Goal: Complete application form

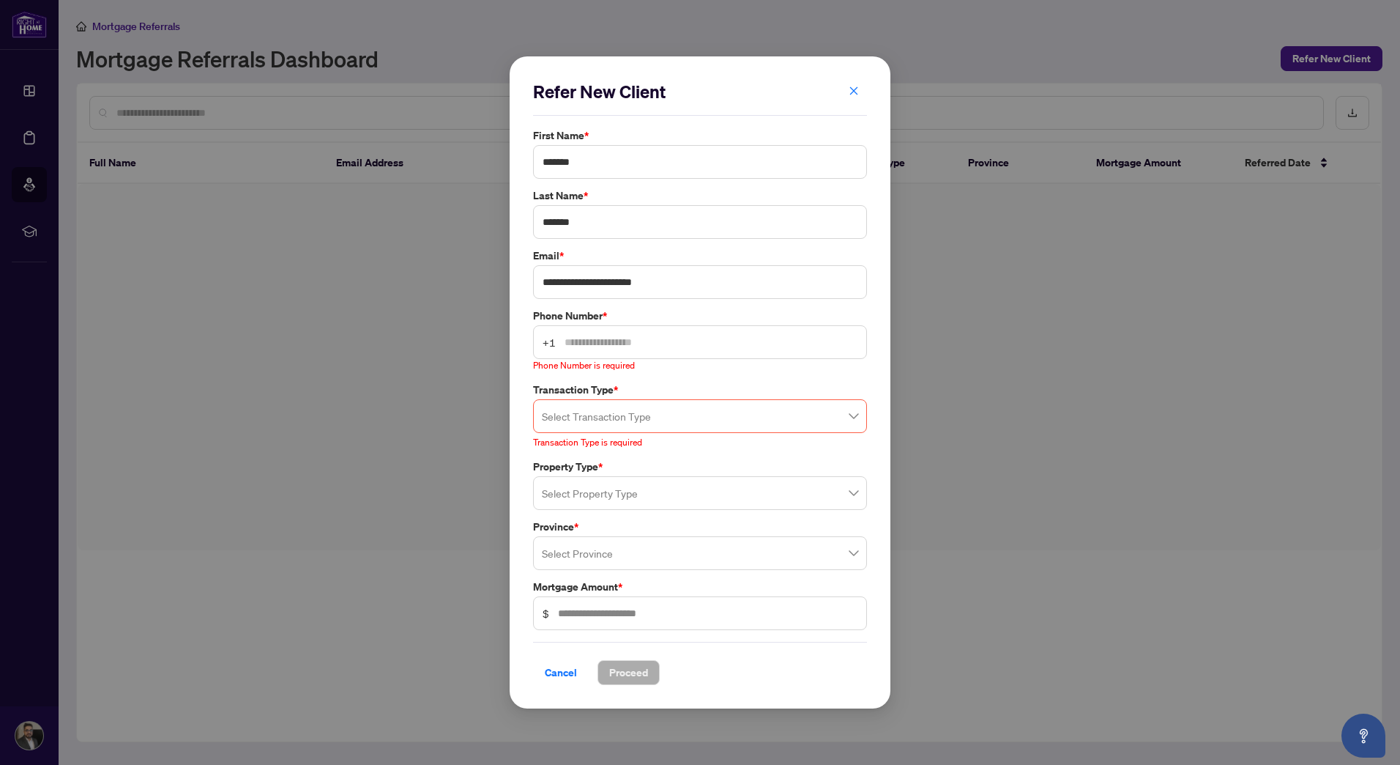
click at [732, 343] on input "text" at bounding box center [711, 342] width 293 height 16
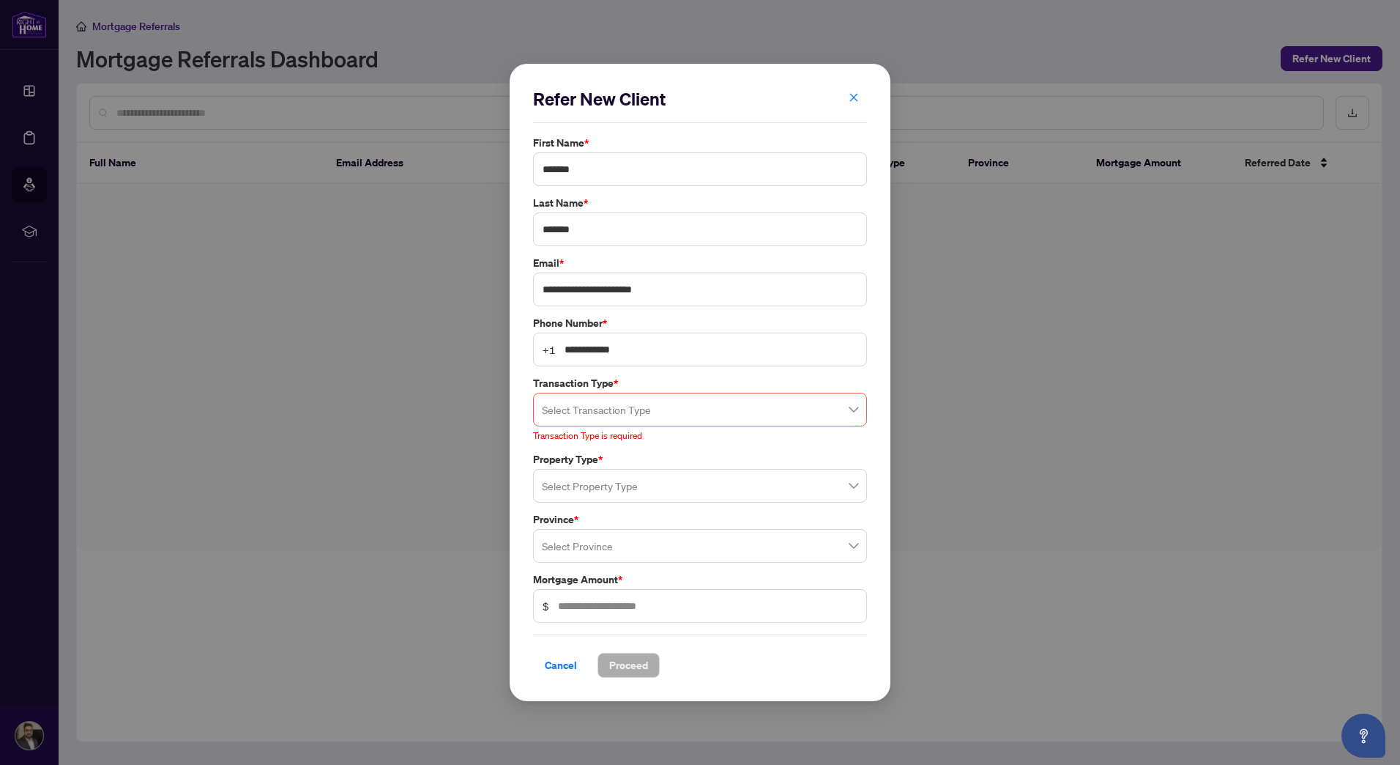
type input "**********"
click at [779, 410] on input "search" at bounding box center [693, 411] width 303 height 32
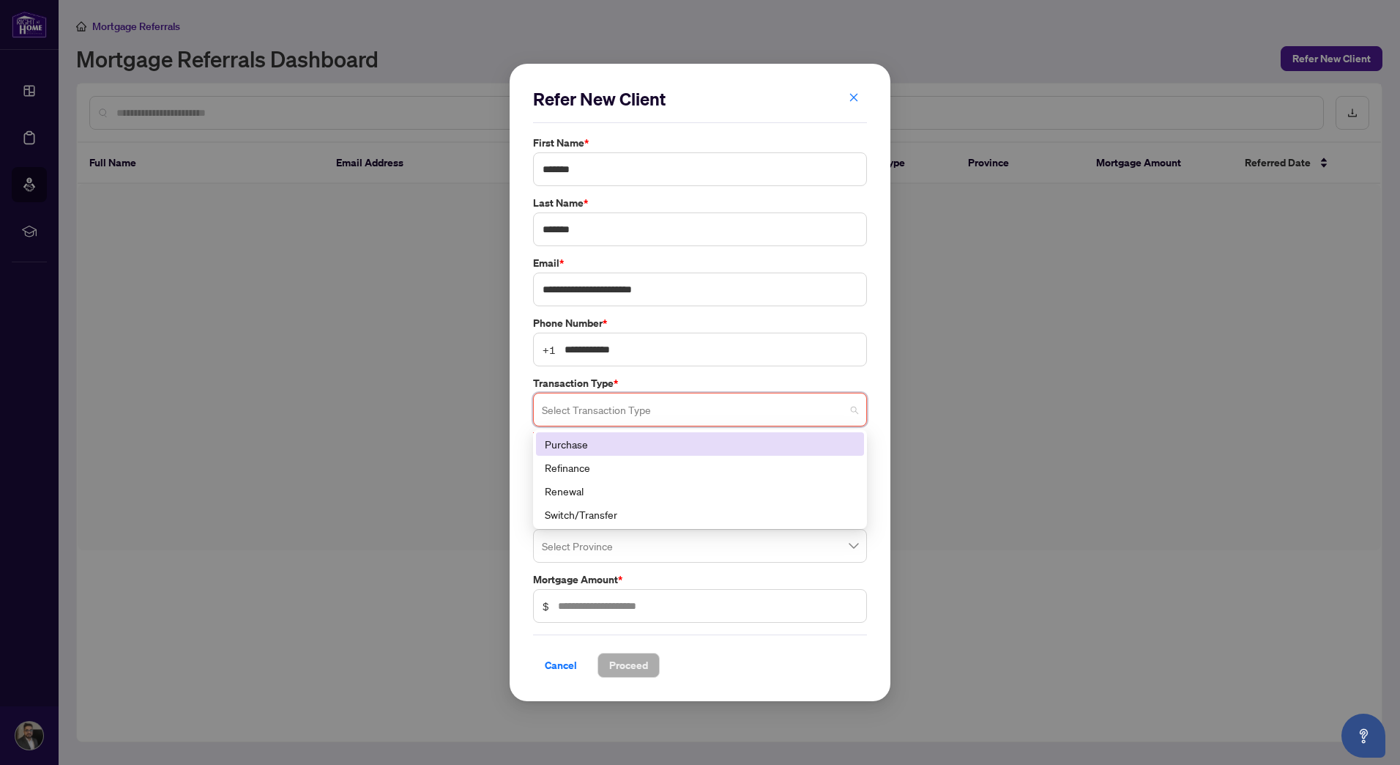
click at [568, 446] on div "Purchase" at bounding box center [700, 444] width 310 height 16
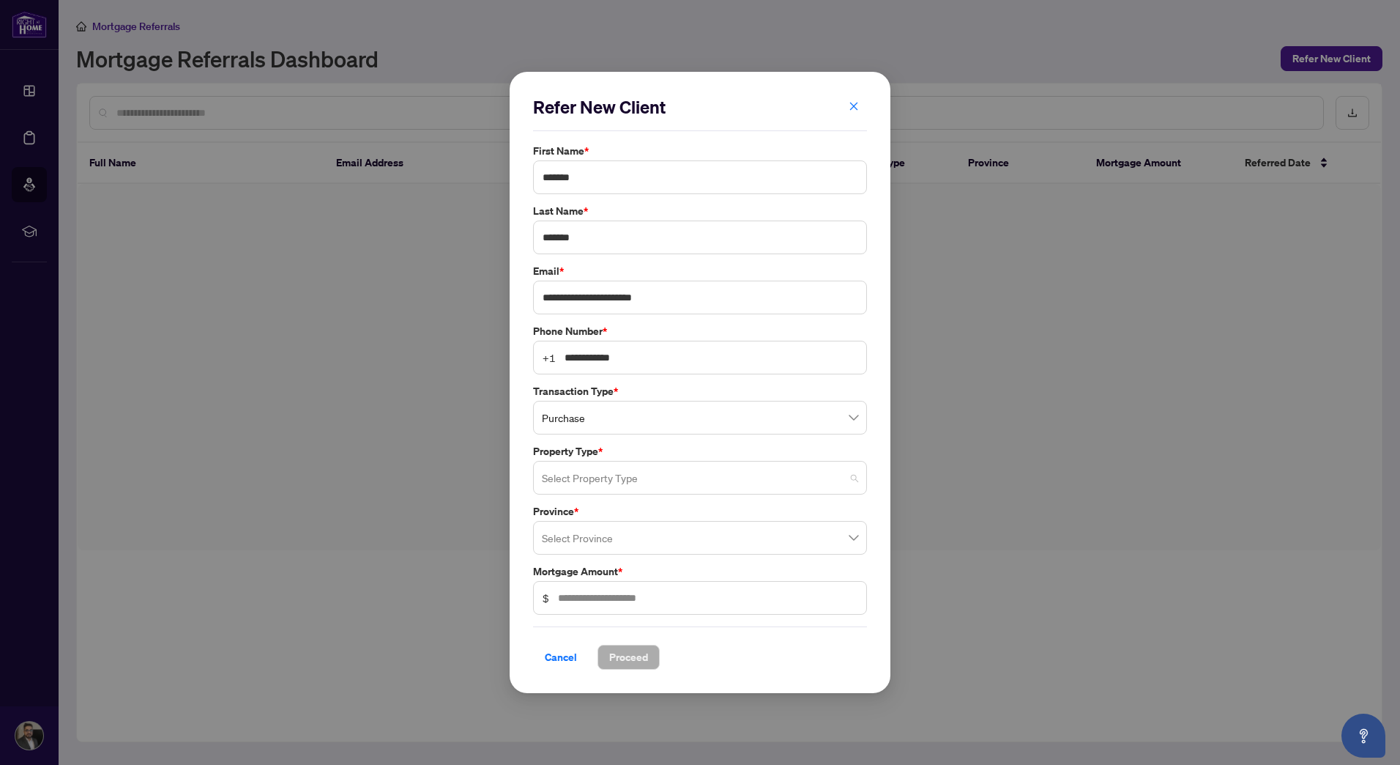
click at [617, 486] on input "search" at bounding box center [693, 480] width 303 height 32
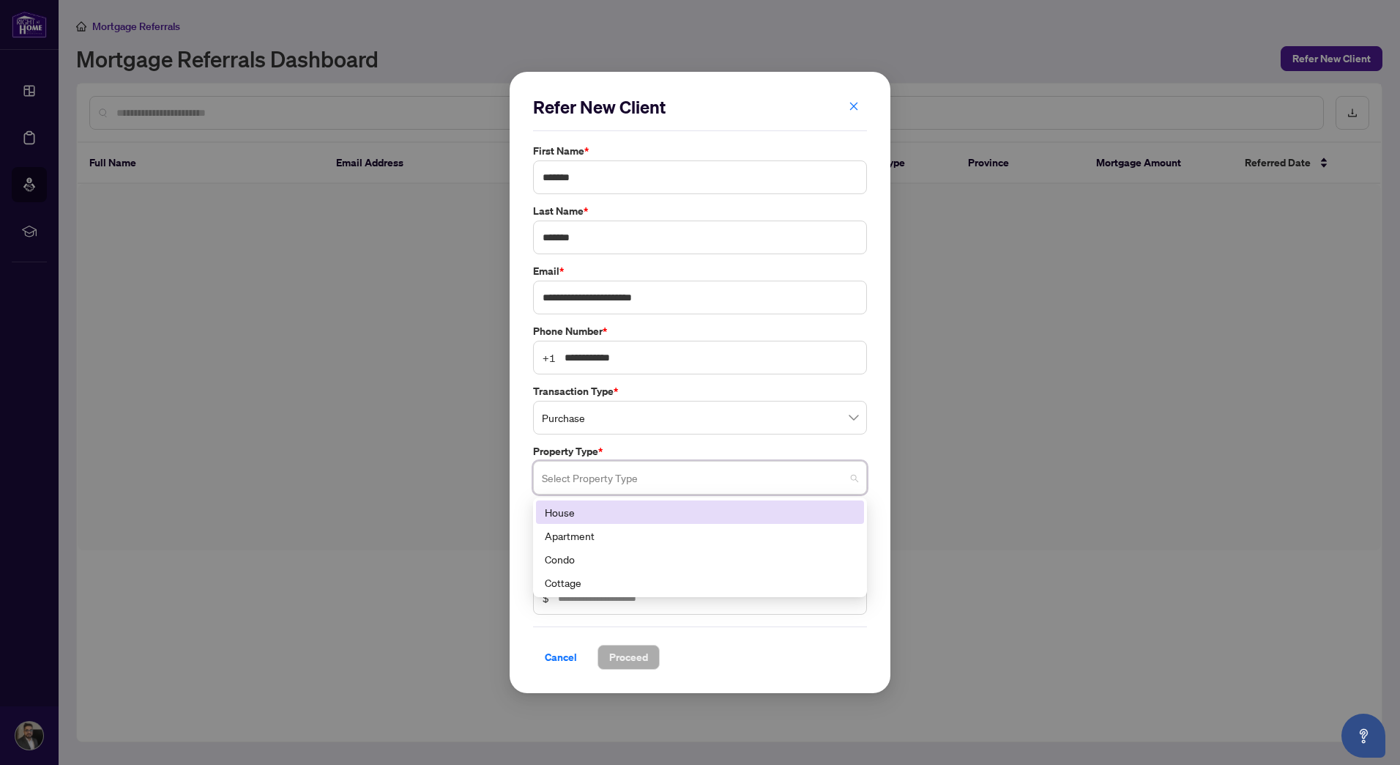
click at [573, 512] on div "House" at bounding box center [700, 512] width 310 height 16
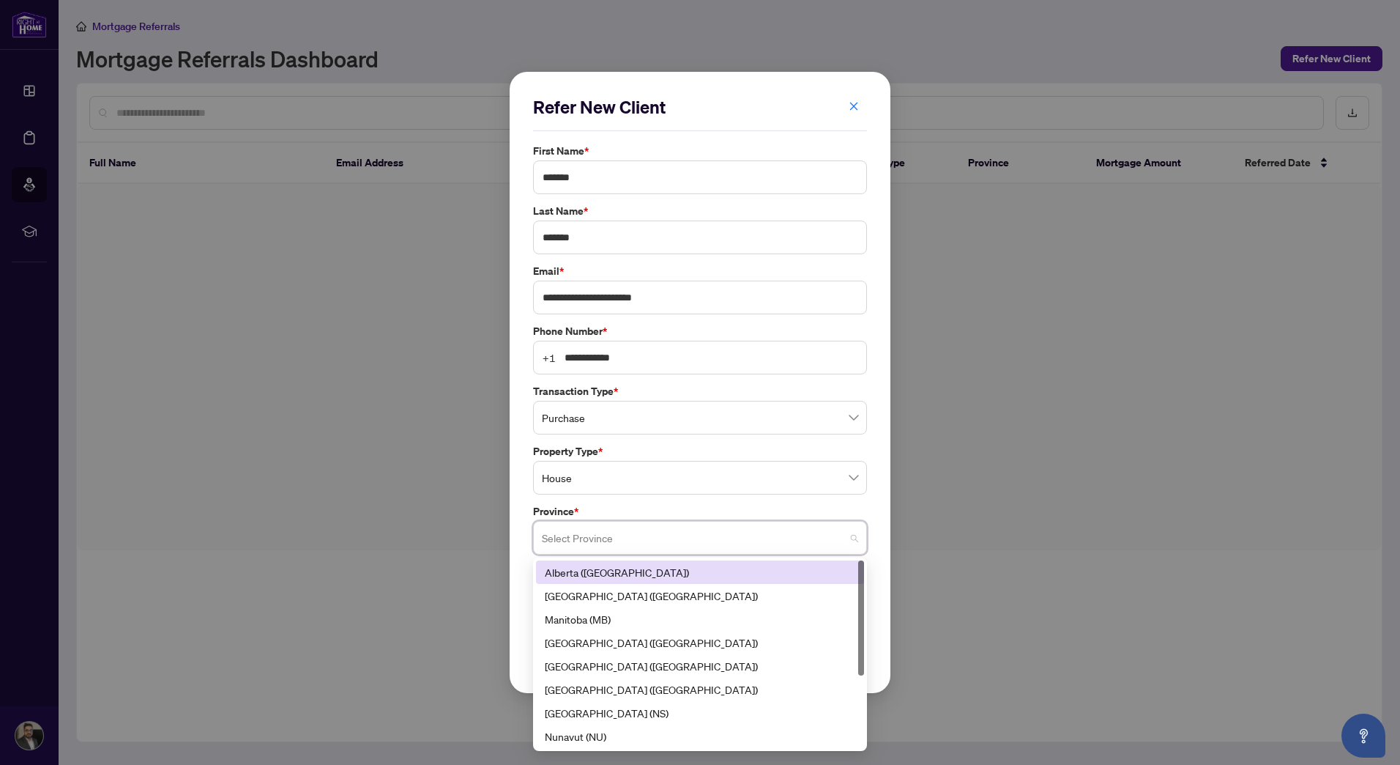
click at [592, 546] on input "search" at bounding box center [693, 540] width 303 height 32
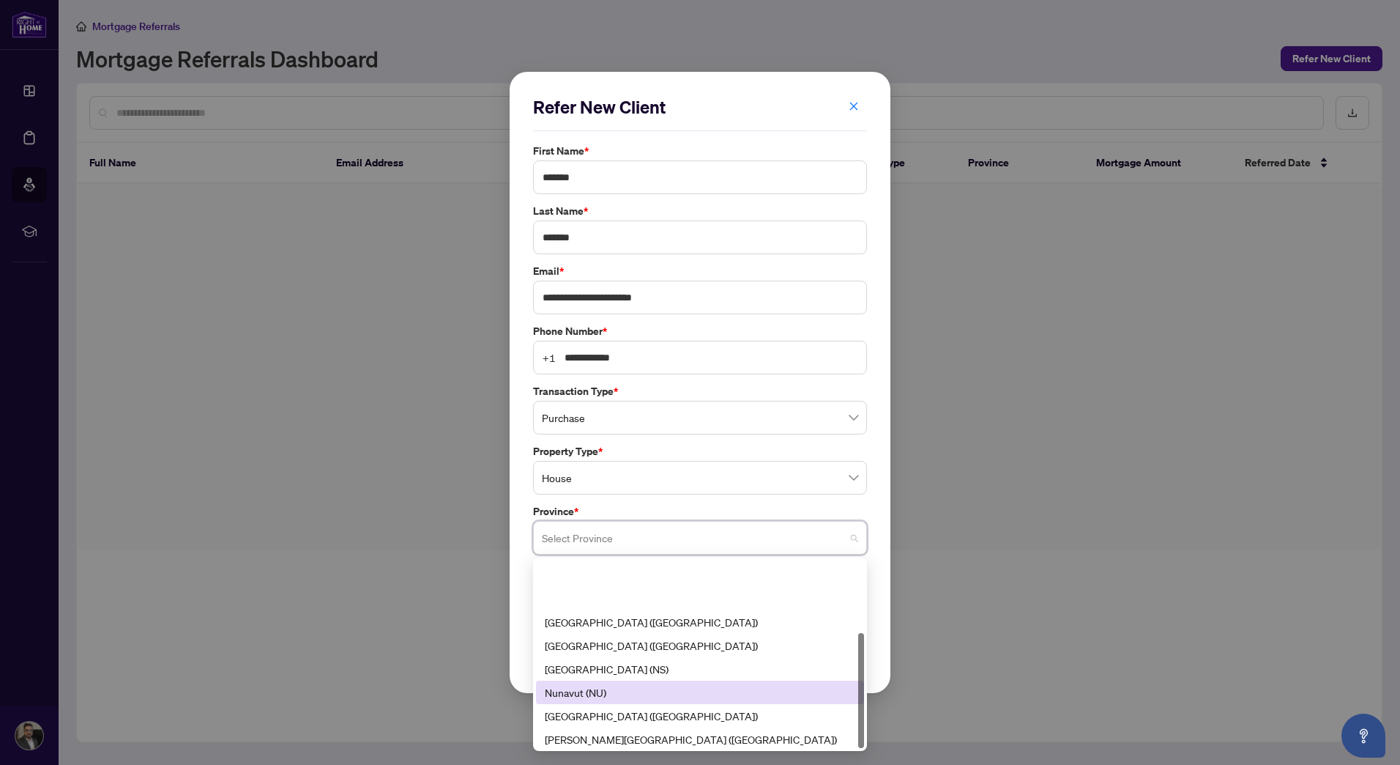
scroll to position [117, 0]
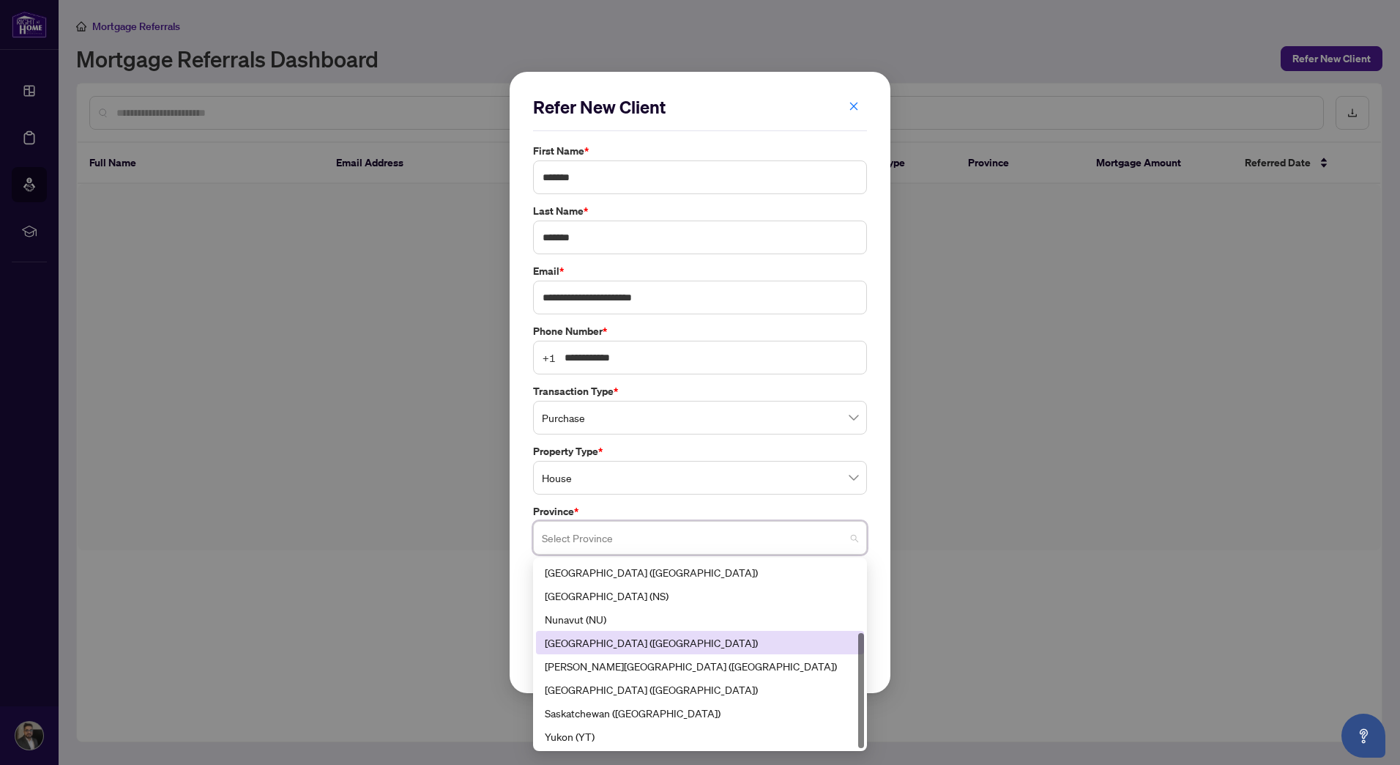
click at [582, 638] on div "[GEOGRAPHIC_DATA] ([GEOGRAPHIC_DATA])" at bounding box center [700, 642] width 310 height 16
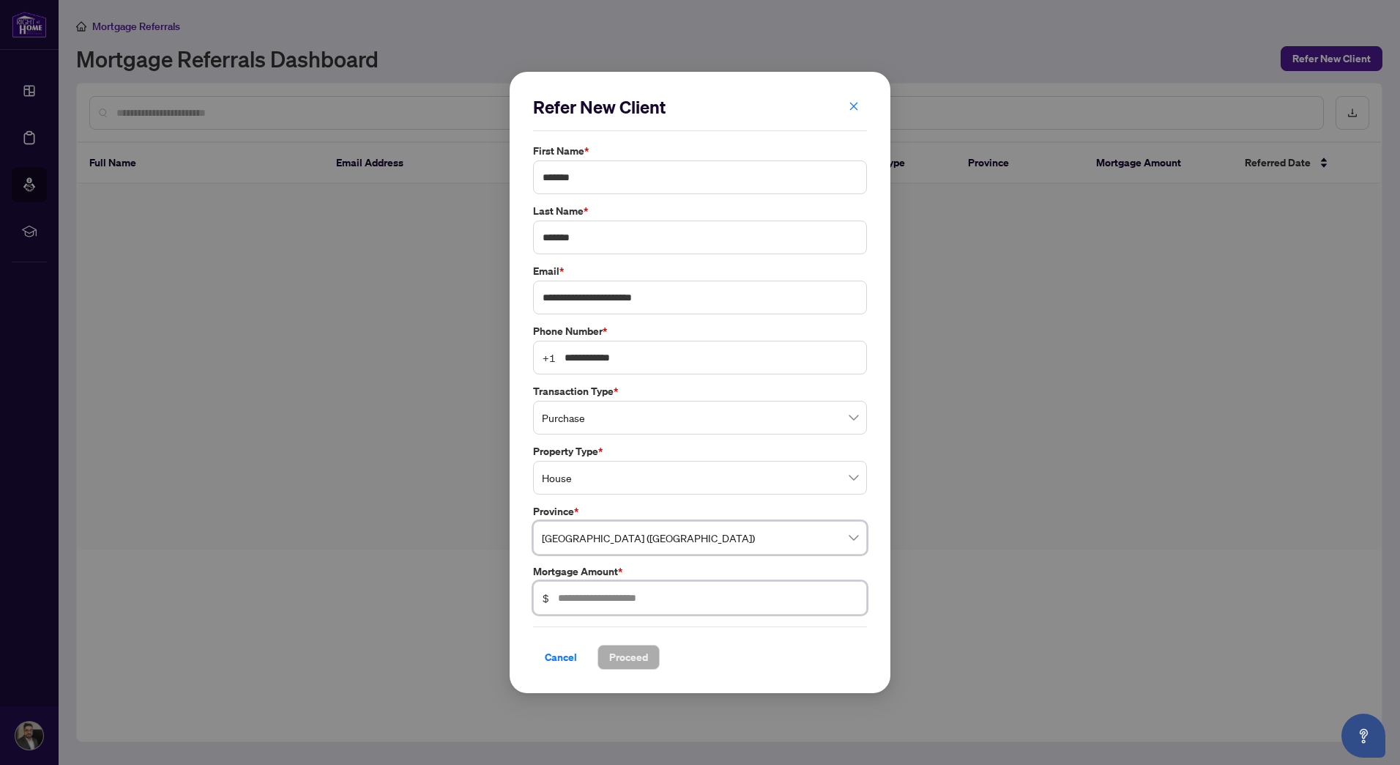
click at [623, 593] on input "text" at bounding box center [708, 597] width 300 height 16
type input "*"
type input "*******"
click at [622, 655] on span "Proceed" at bounding box center [628, 656] width 39 height 23
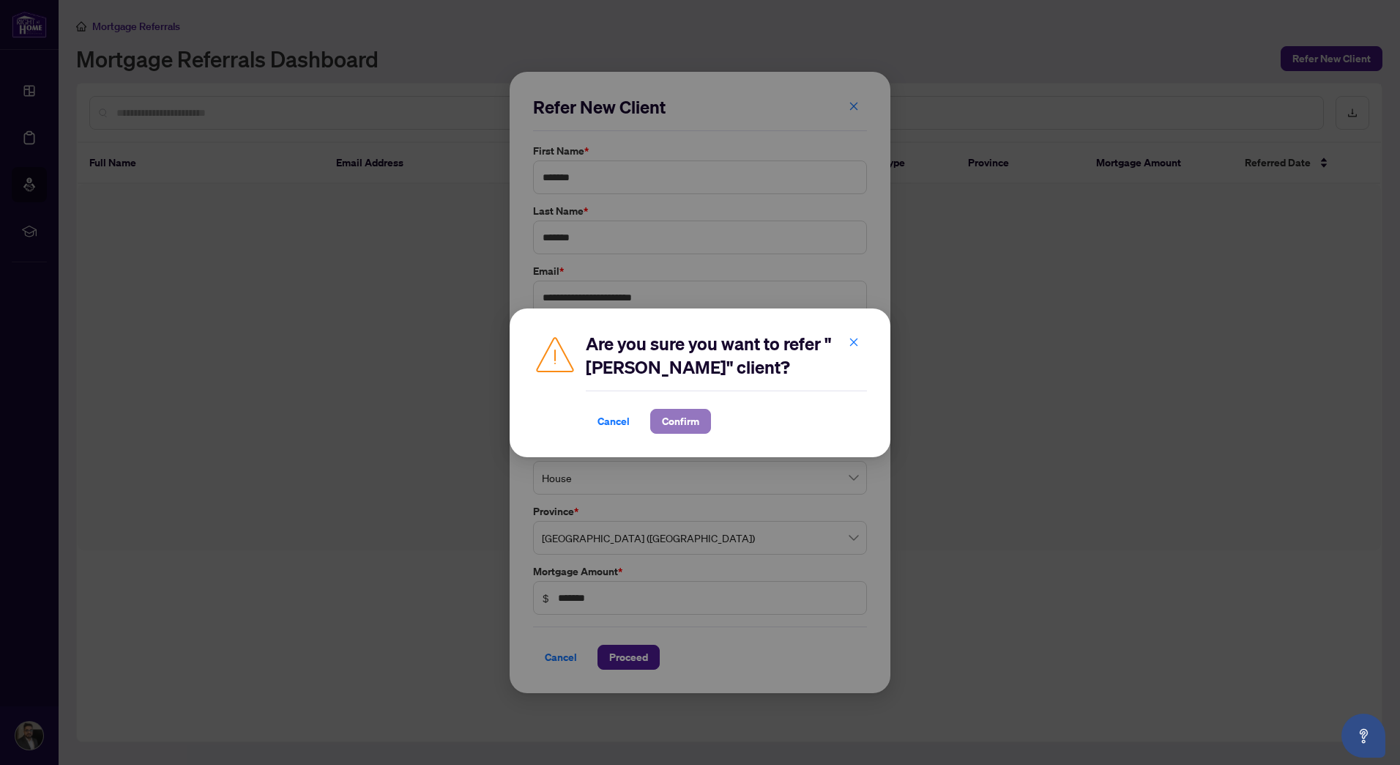
click at [682, 425] on span "Confirm" at bounding box center [680, 420] width 37 height 23
